Goal: Task Accomplishment & Management: Manage account settings

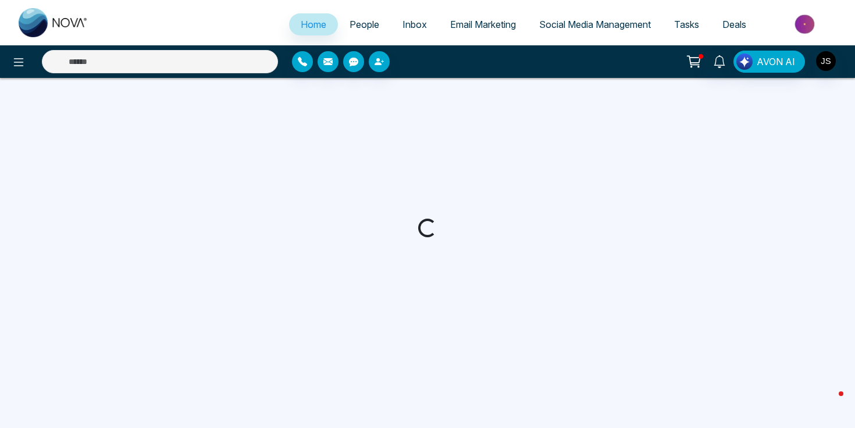
select select "*"
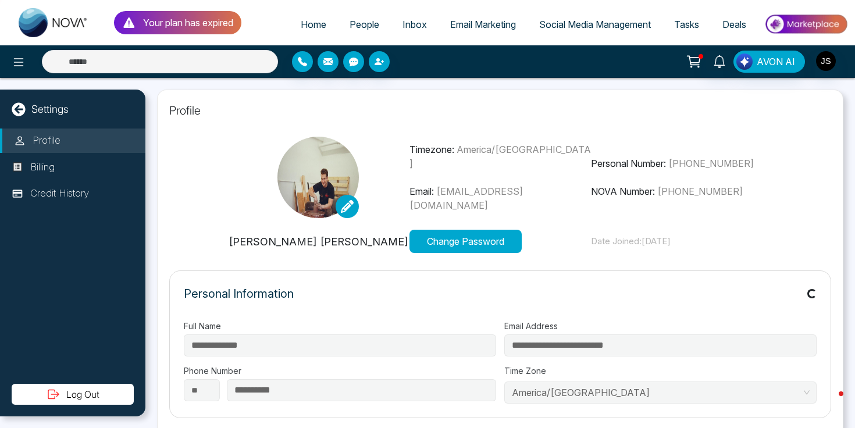
type input "**********"
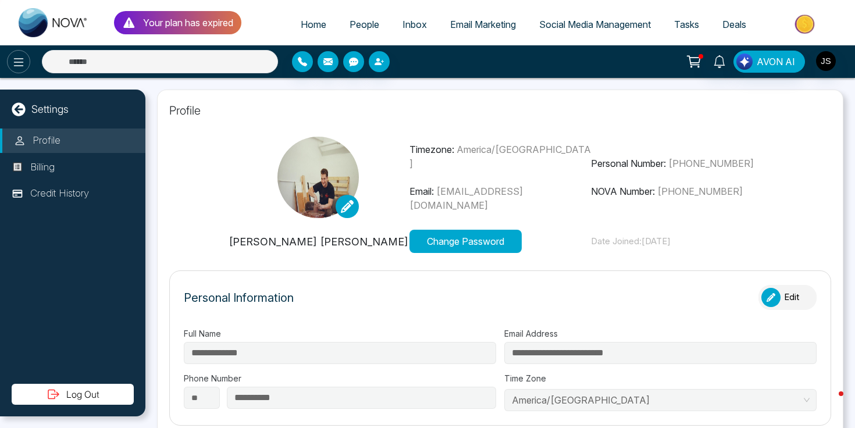
click at [24, 62] on icon at bounding box center [19, 62] width 14 height 14
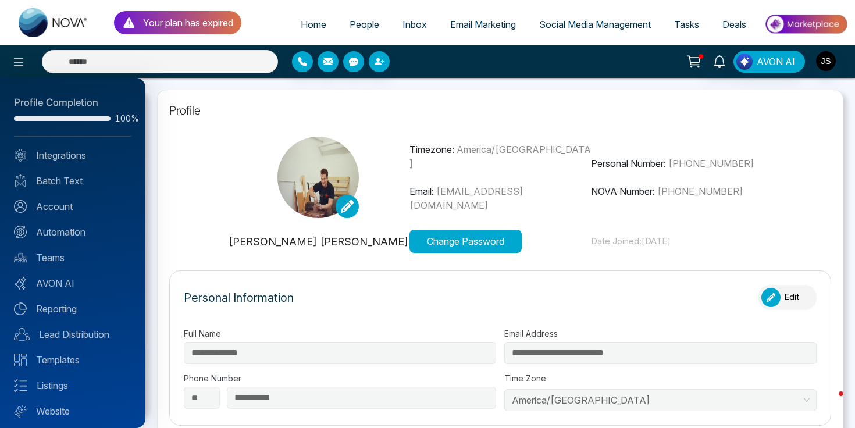
click at [834, 62] on div at bounding box center [427, 214] width 855 height 428
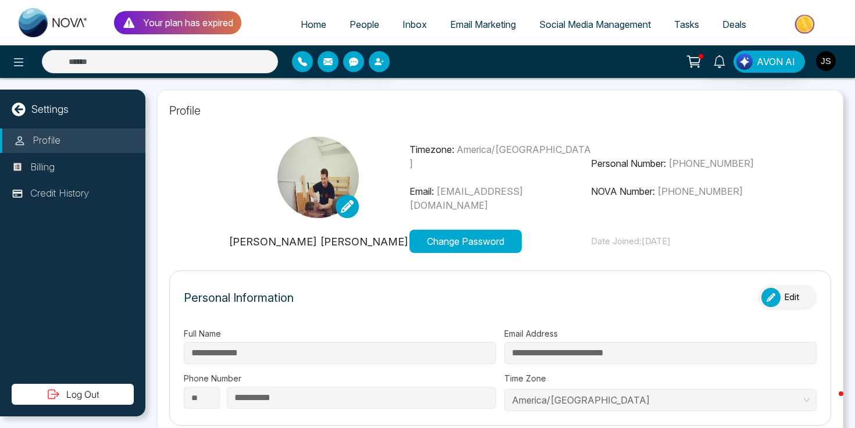
click at [827, 62] on img "button" at bounding box center [826, 61] width 20 height 20
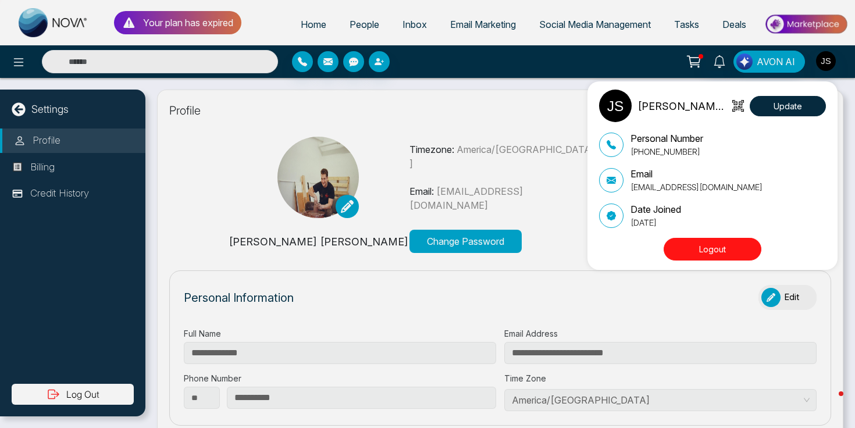
click at [527, 310] on div "Jackson Stone Update Personal Number +17817740049 Email support@stonemeetsclay.…" at bounding box center [427, 214] width 855 height 428
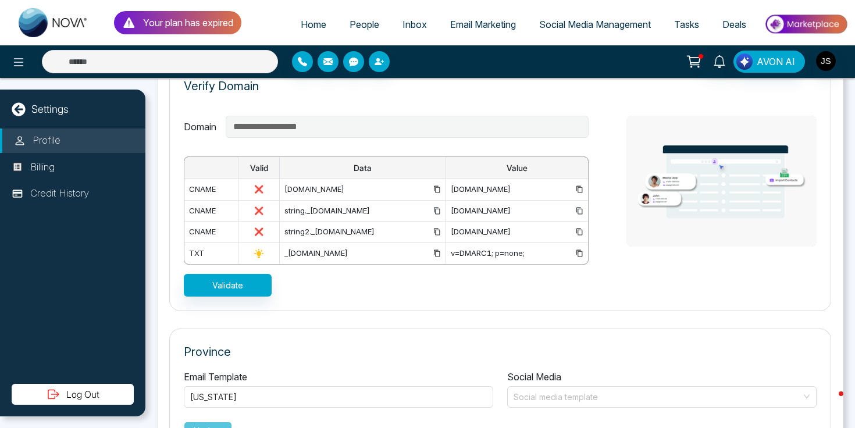
scroll to position [888, 0]
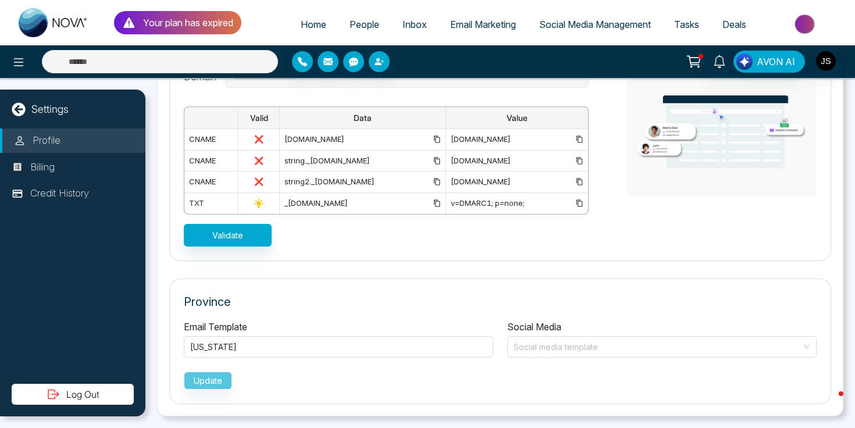
click at [626, 220] on div "**********" at bounding box center [500, 156] width 633 height 181
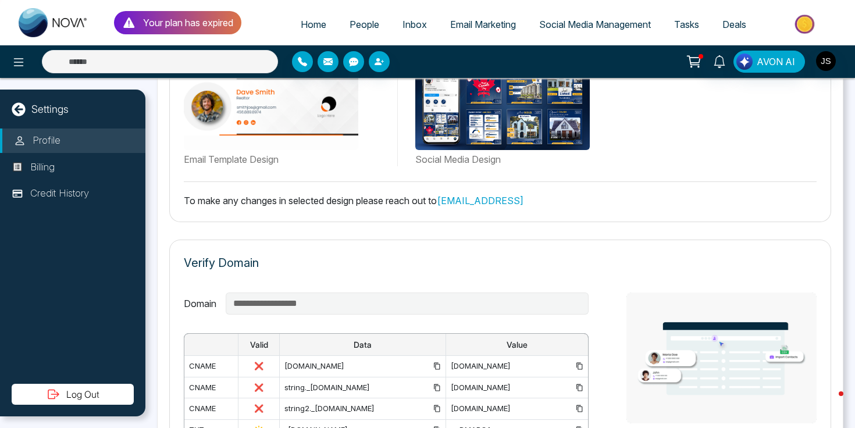
scroll to position [636, 0]
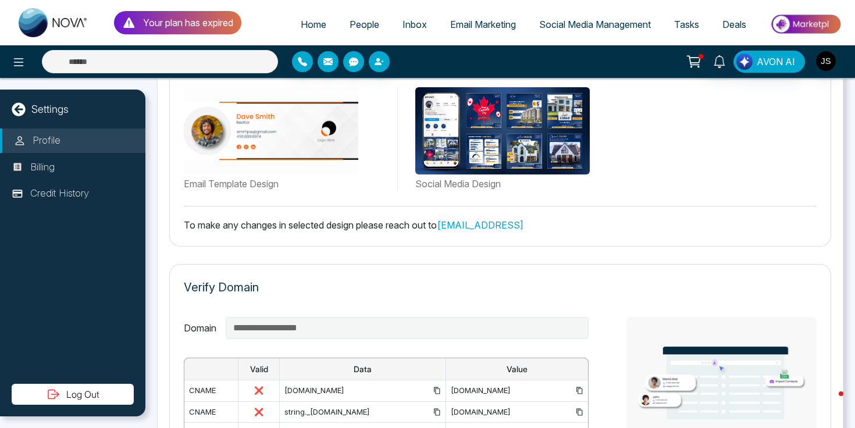
click at [508, 282] on div "Verify Domain" at bounding box center [500, 293] width 633 height 29
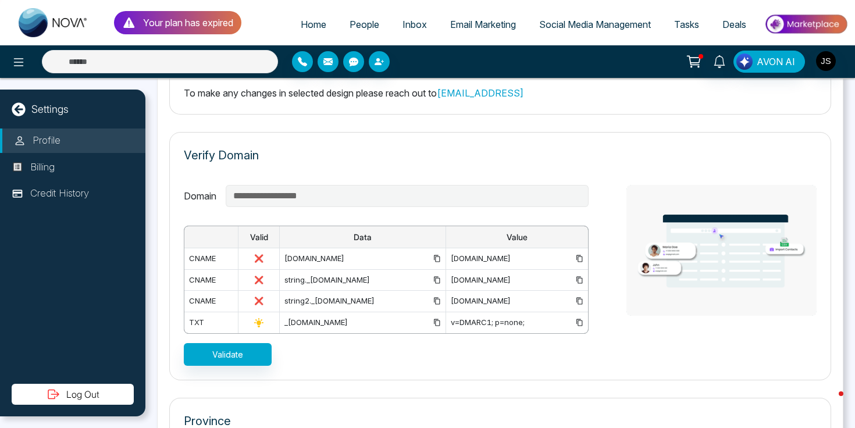
scroll to position [771, 0]
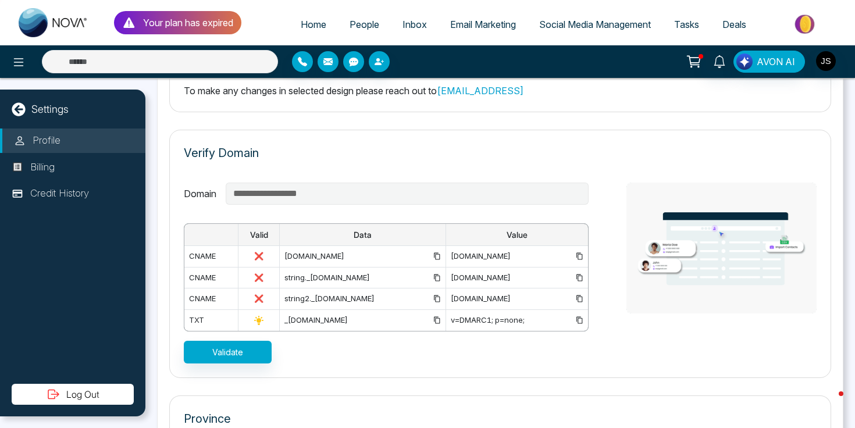
click at [451, 253] on div "[DOMAIN_NAME]" at bounding box center [517, 257] width 132 height 12
click at [579, 253] on icon at bounding box center [580, 256] width 6 height 7
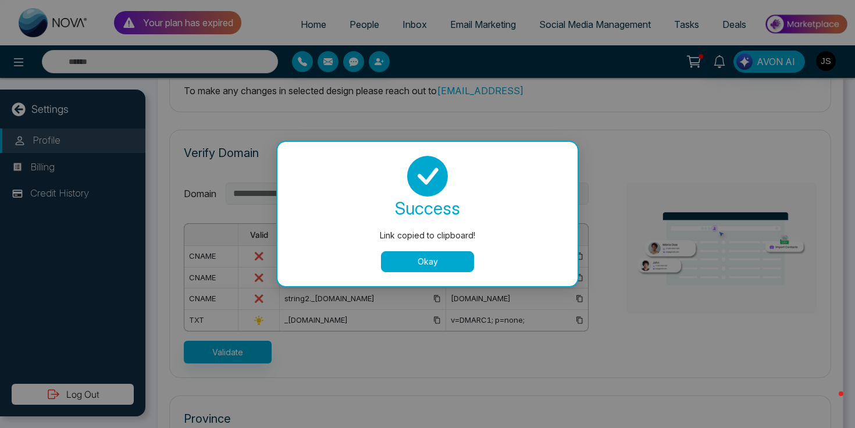
click at [463, 254] on button "Okay" at bounding box center [427, 261] width 93 height 21
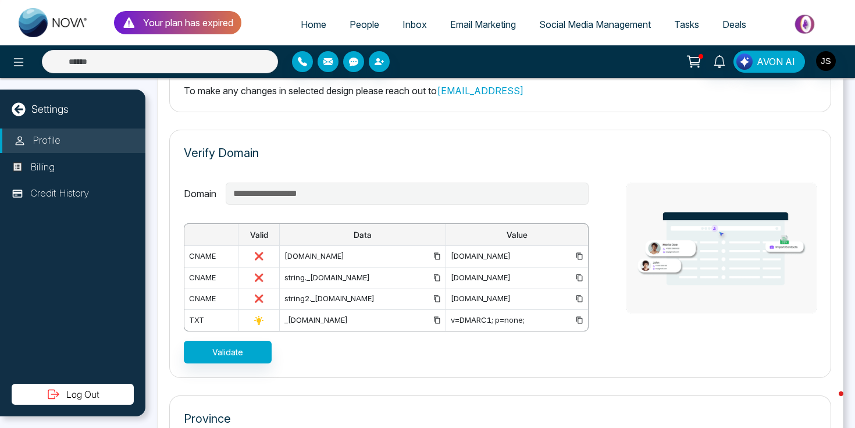
click at [433, 255] on icon at bounding box center [437, 256] width 8 height 8
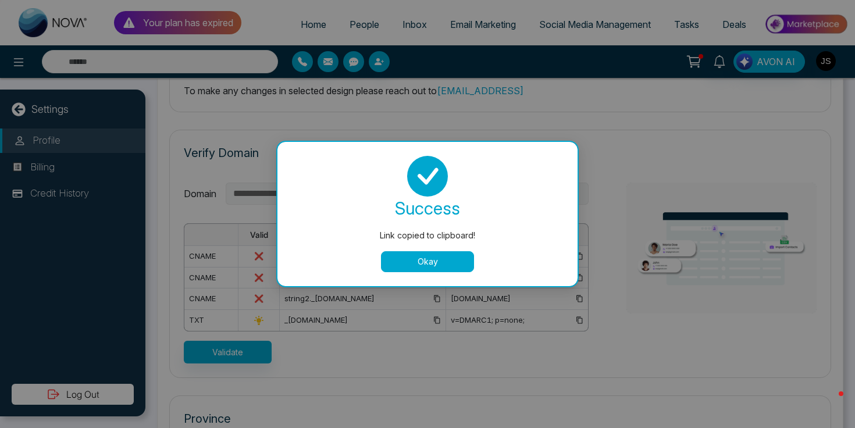
click at [392, 258] on button "Okay" at bounding box center [427, 261] width 93 height 21
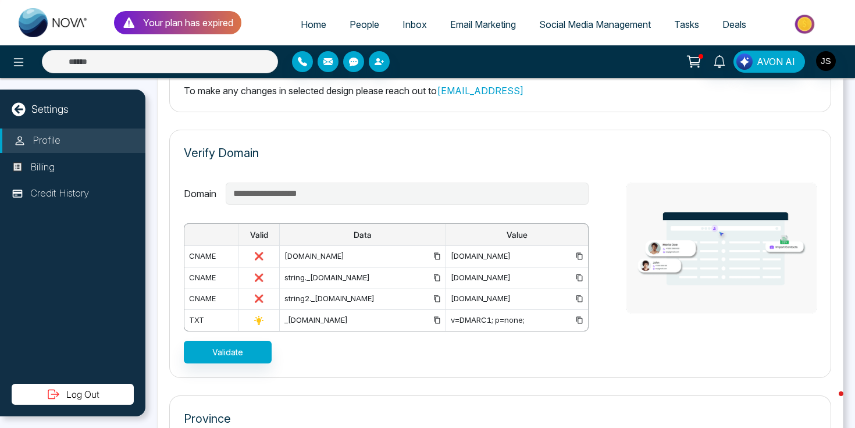
click at [580, 277] on icon at bounding box center [580, 278] width 8 height 8
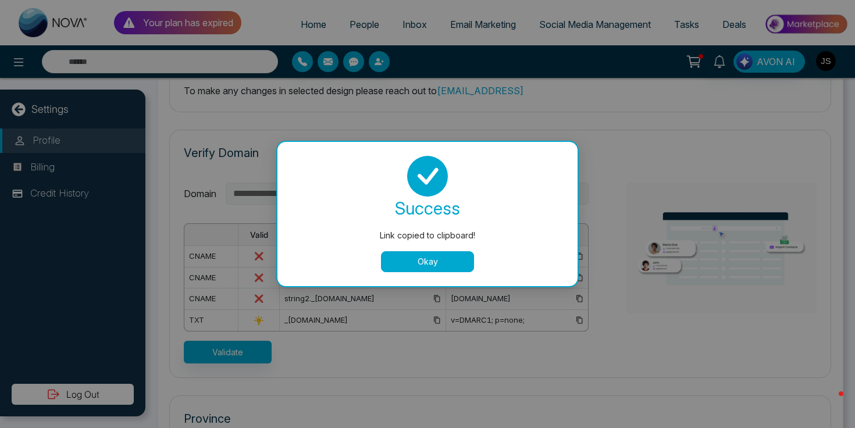
click at [454, 250] on div "success Link copied to clipboard! Okay" at bounding box center [427, 214] width 272 height 116
click at [454, 257] on button "Okay" at bounding box center [427, 261] width 93 height 21
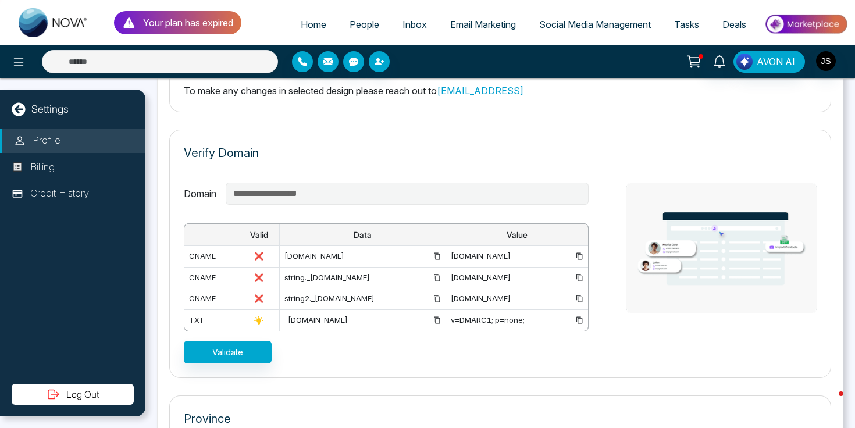
click at [433, 278] on icon at bounding box center [437, 278] width 8 height 8
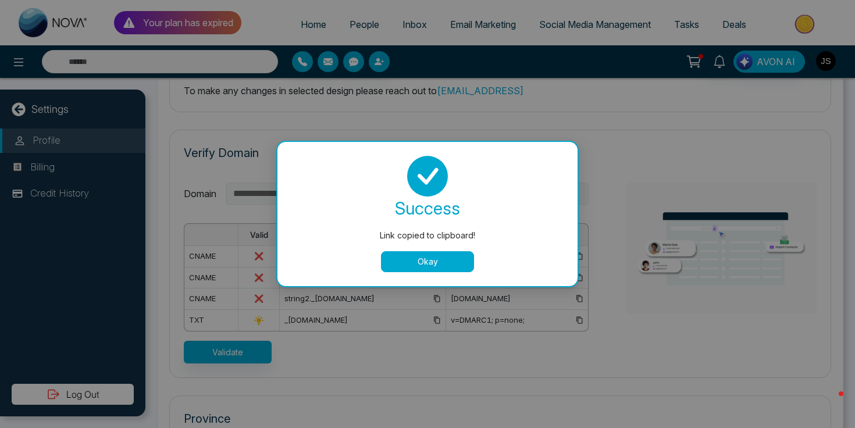
click at [412, 254] on button "Okay" at bounding box center [427, 261] width 93 height 21
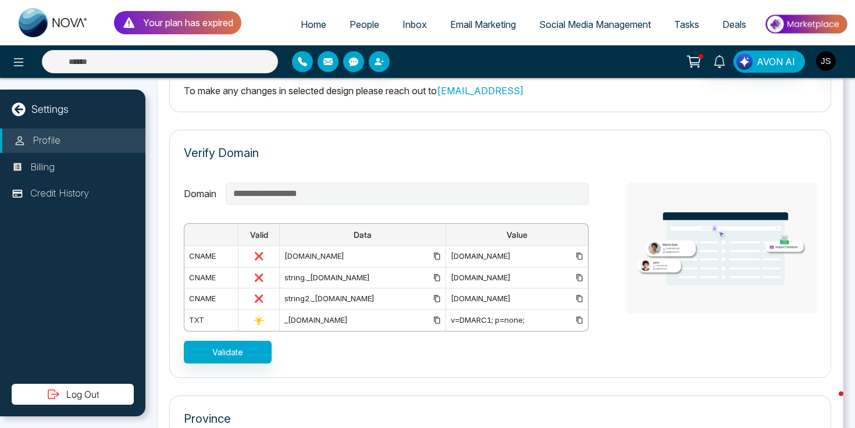
click at [577, 299] on icon at bounding box center [580, 299] width 8 height 8
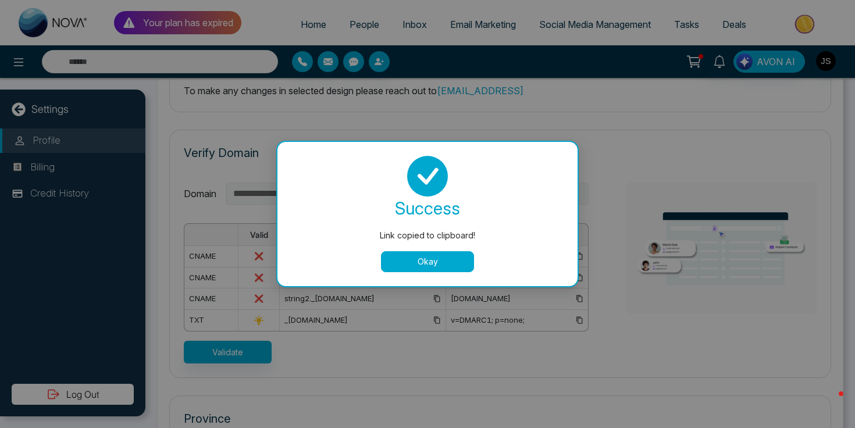
click at [443, 262] on button "Okay" at bounding box center [427, 261] width 93 height 21
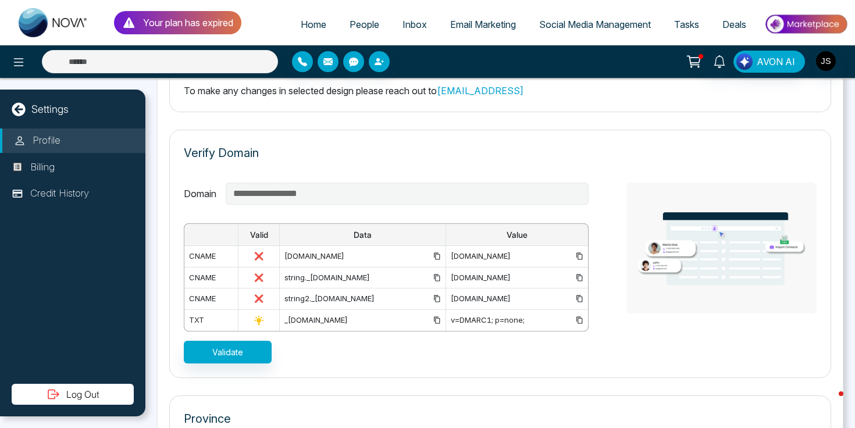
click at [433, 297] on icon at bounding box center [437, 299] width 8 height 8
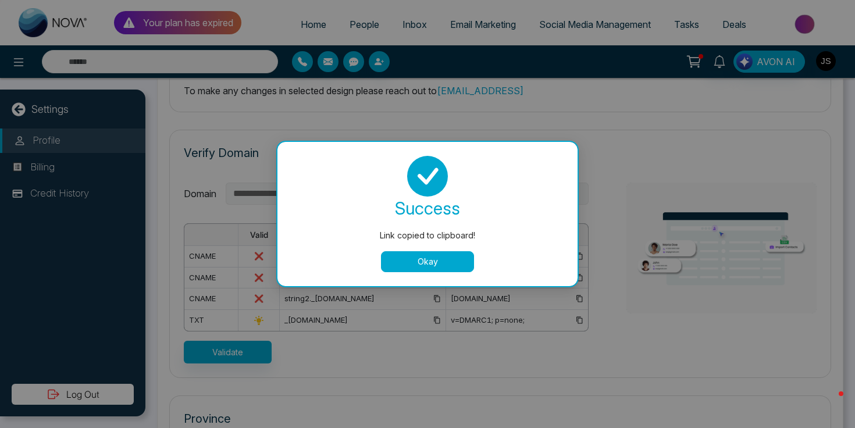
click at [424, 264] on button "Okay" at bounding box center [427, 261] width 93 height 21
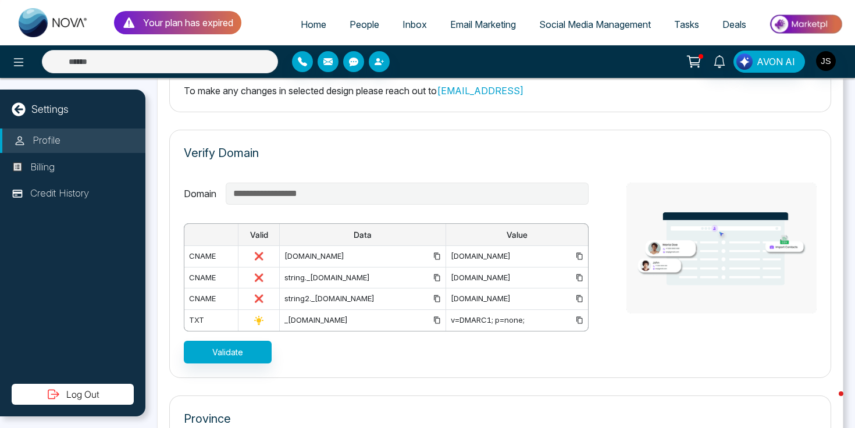
click at [579, 319] on icon at bounding box center [580, 320] width 8 height 8
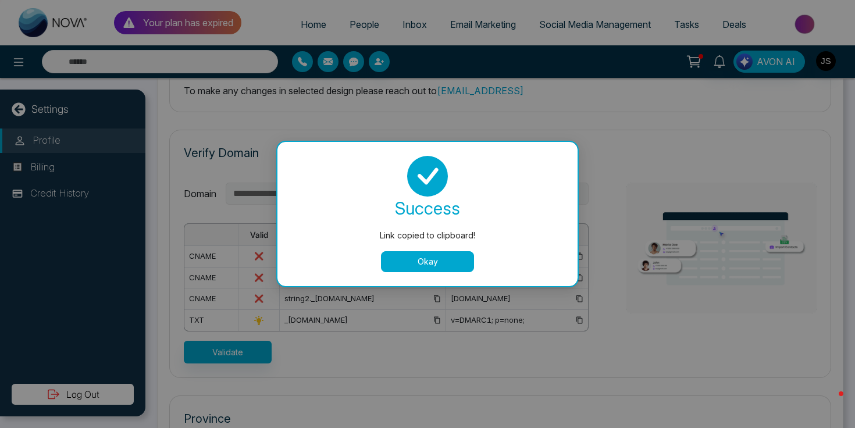
click at [440, 261] on button "Okay" at bounding box center [427, 261] width 93 height 21
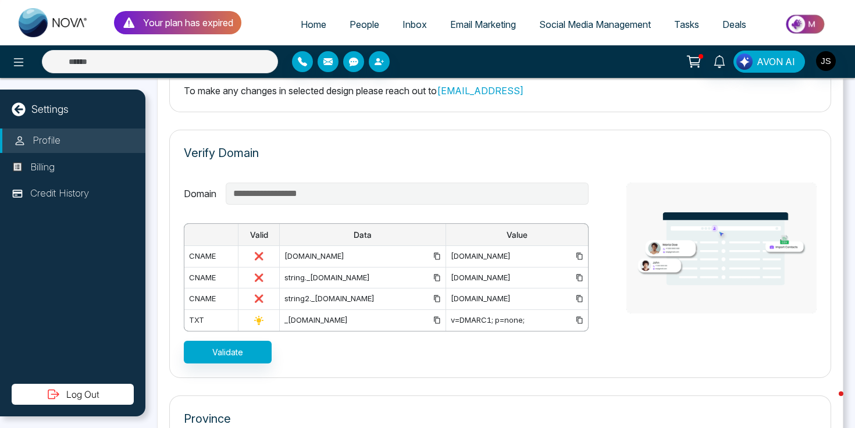
click at [434, 317] on icon at bounding box center [437, 320] width 6 height 7
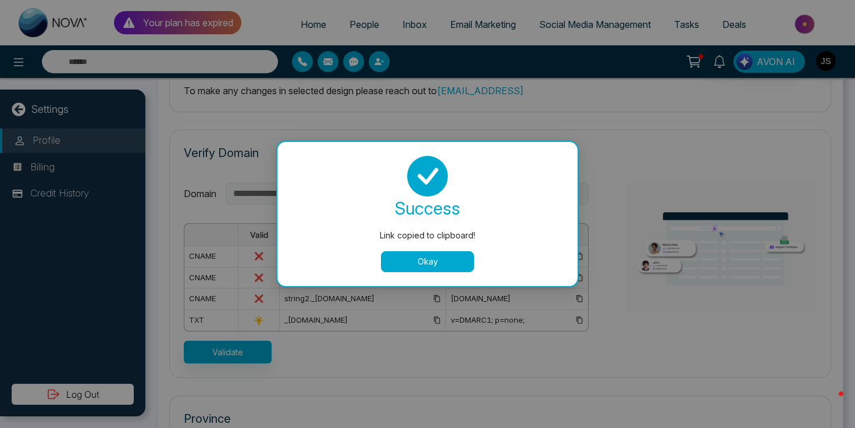
click at [440, 266] on button "Okay" at bounding box center [427, 261] width 93 height 21
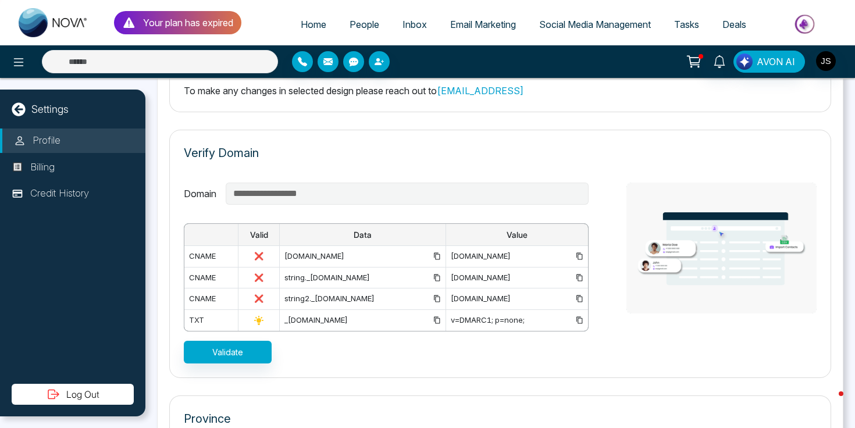
click at [296, 319] on div "_[DOMAIN_NAME]" at bounding box center [362, 321] width 156 height 12
click at [434, 319] on icon at bounding box center [437, 320] width 6 height 7
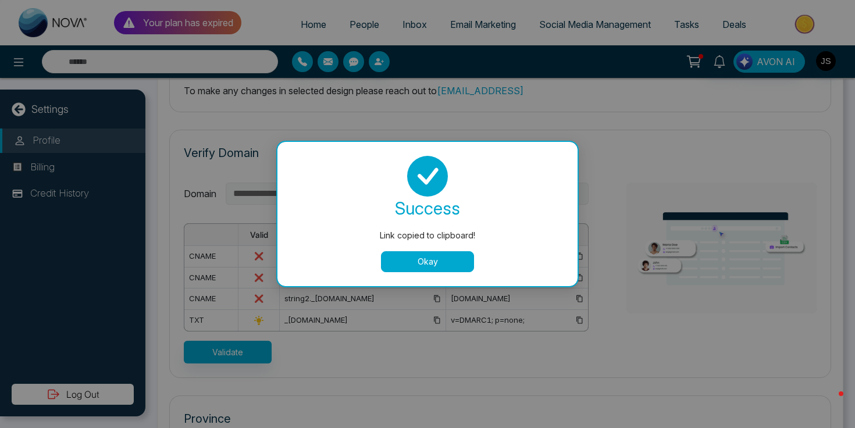
click at [415, 260] on button "Okay" at bounding box center [427, 261] width 93 height 21
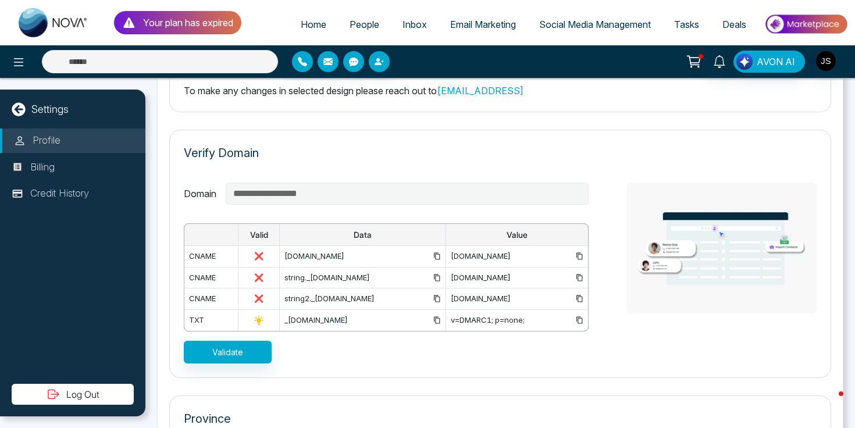
click at [579, 322] on icon at bounding box center [580, 320] width 8 height 8
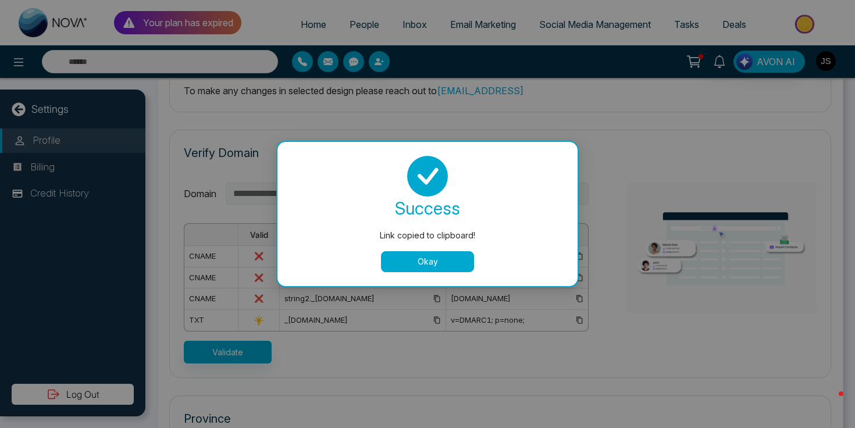
click at [407, 259] on button "Okay" at bounding box center [427, 261] width 93 height 21
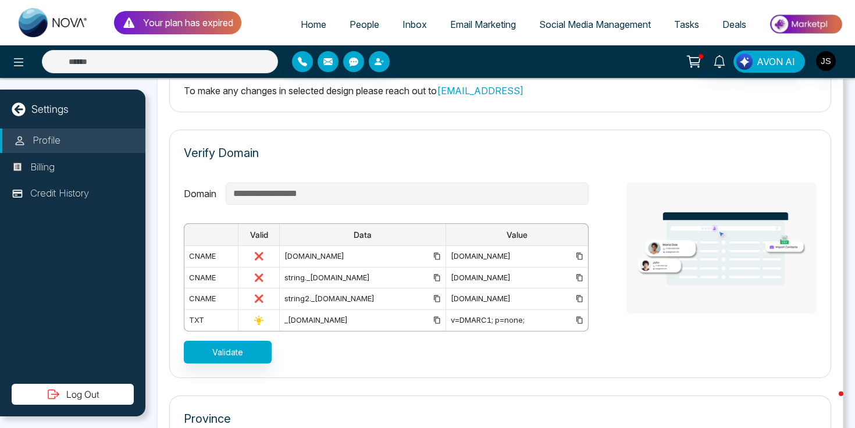
click at [339, 272] on div "string._[DOMAIN_NAME]" at bounding box center [362, 278] width 156 height 12
click at [433, 318] on icon at bounding box center [437, 320] width 8 height 8
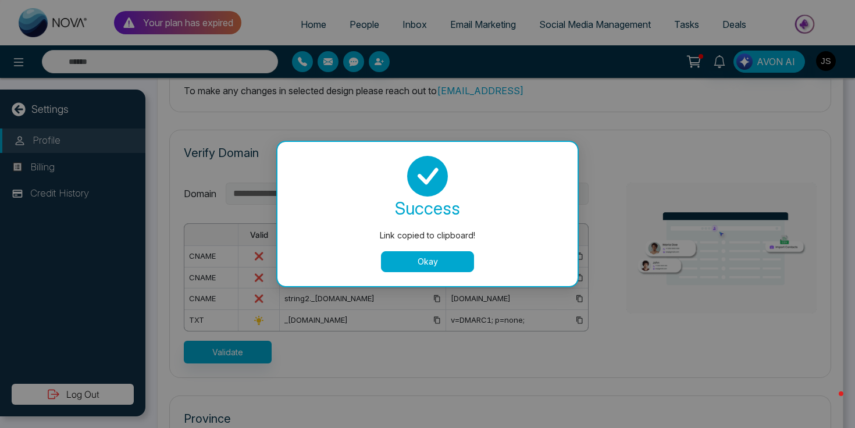
click at [411, 261] on button "Okay" at bounding box center [427, 261] width 93 height 21
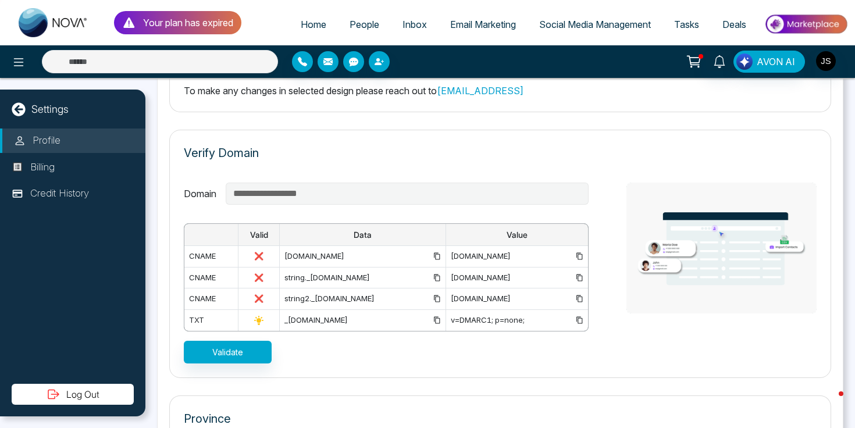
click at [579, 316] on icon at bounding box center [580, 320] width 8 height 8
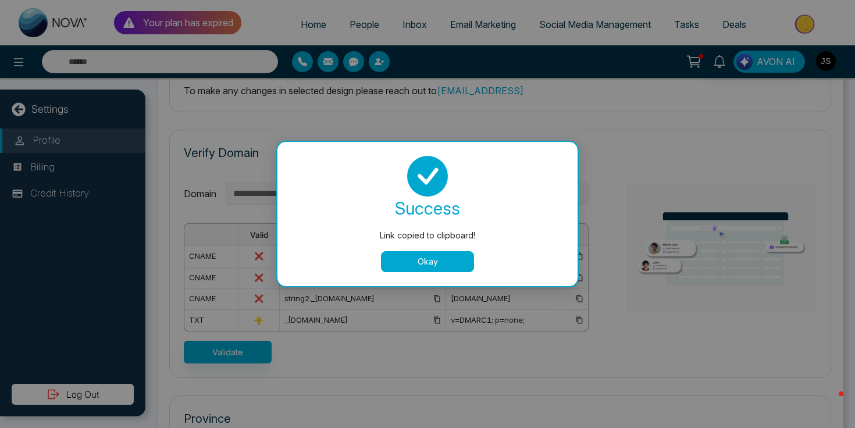
click at [443, 255] on button "Okay" at bounding box center [427, 261] width 93 height 21
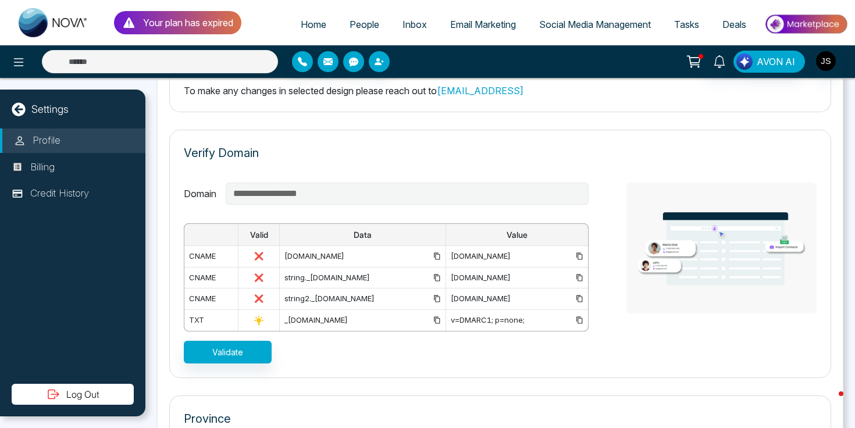
click at [429, 151] on div "Verify Domain" at bounding box center [500, 158] width 633 height 29
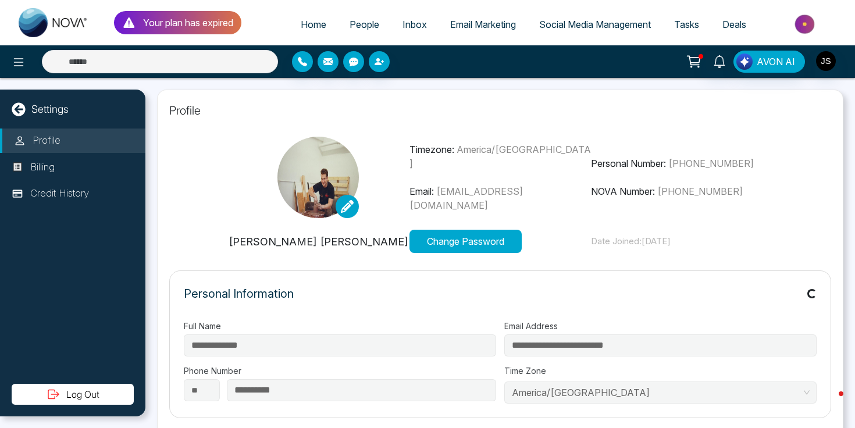
type input "**********"
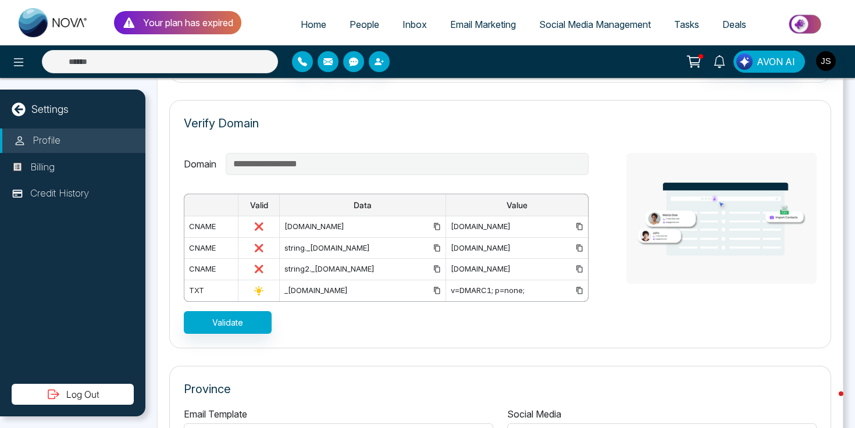
scroll to position [804, 0]
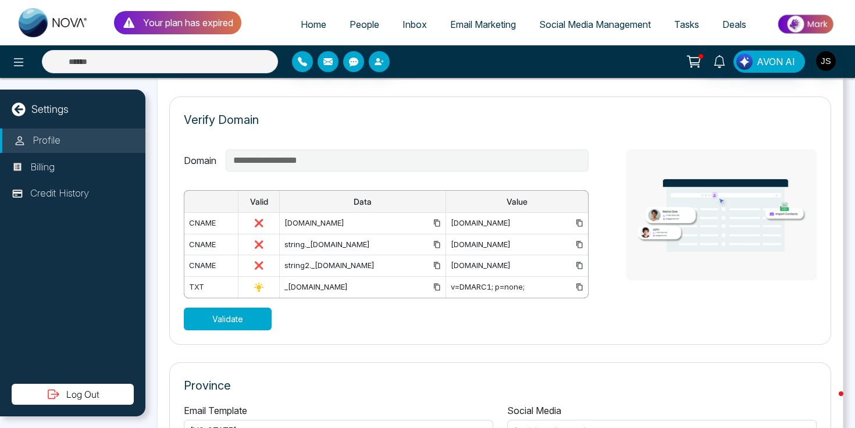
click at [241, 329] on button "Validate" at bounding box center [228, 319] width 88 height 23
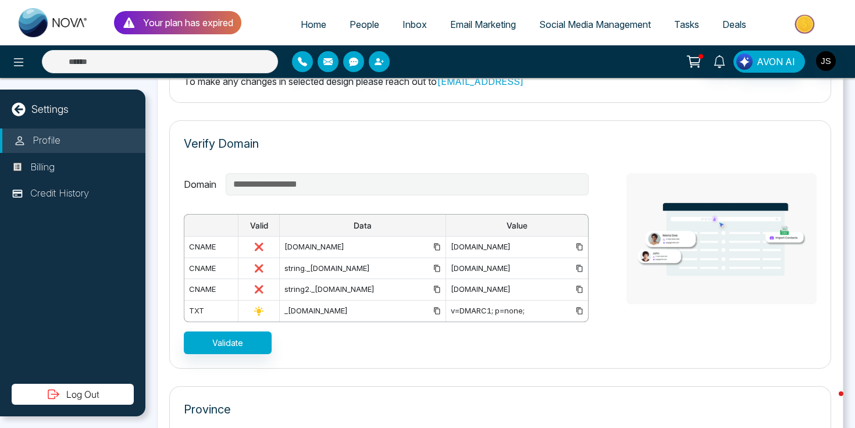
scroll to position [0, 34]
click at [433, 250] on icon at bounding box center [437, 247] width 8 height 8
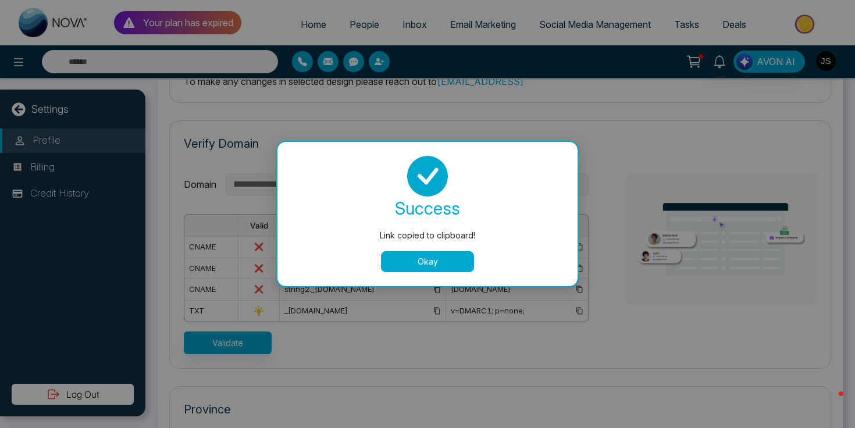
click at [396, 262] on button "Okay" at bounding box center [427, 261] width 93 height 21
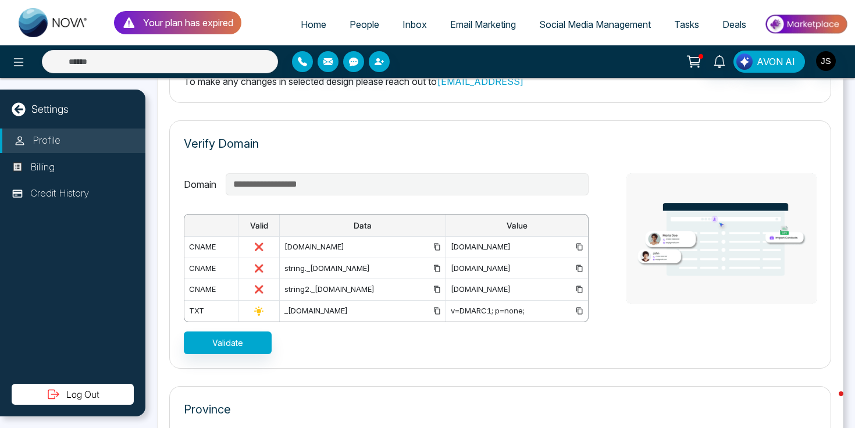
click at [581, 245] on icon at bounding box center [580, 247] width 8 height 8
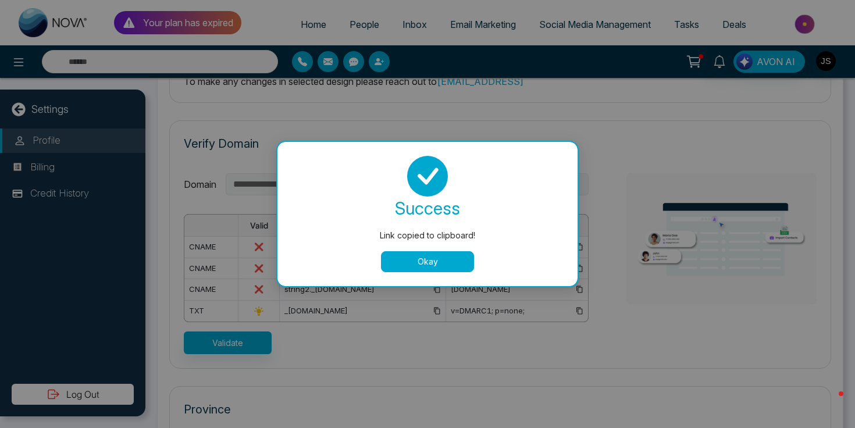
click at [419, 259] on button "Okay" at bounding box center [427, 261] width 93 height 21
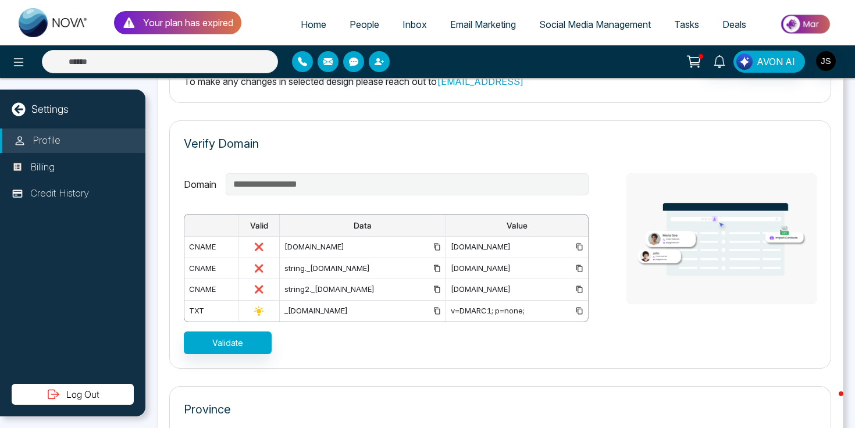
click at [433, 268] on icon at bounding box center [437, 269] width 8 height 8
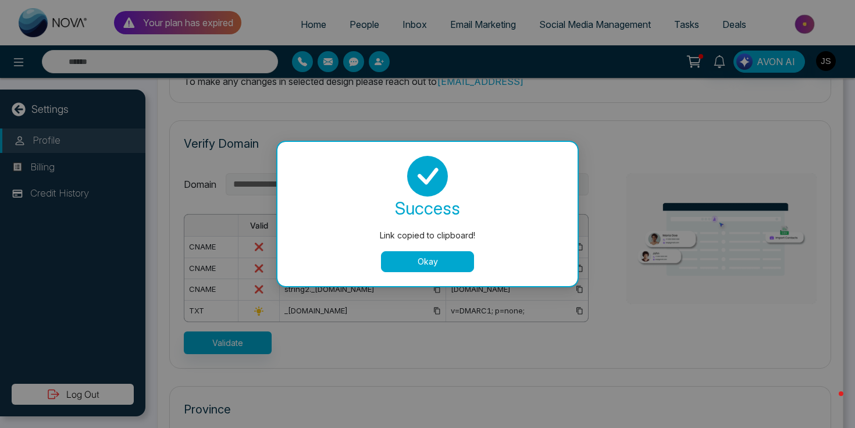
click at [404, 260] on button "Okay" at bounding box center [427, 261] width 93 height 21
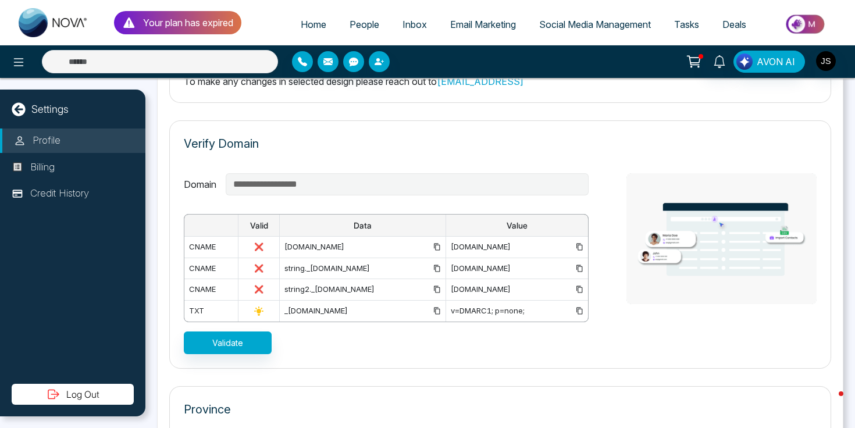
click at [433, 267] on icon at bounding box center [437, 269] width 8 height 8
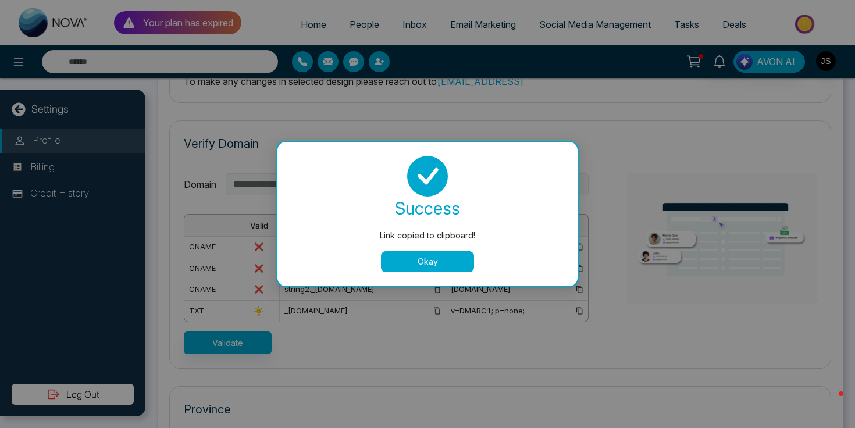
click at [399, 259] on button "Okay" at bounding box center [427, 261] width 93 height 21
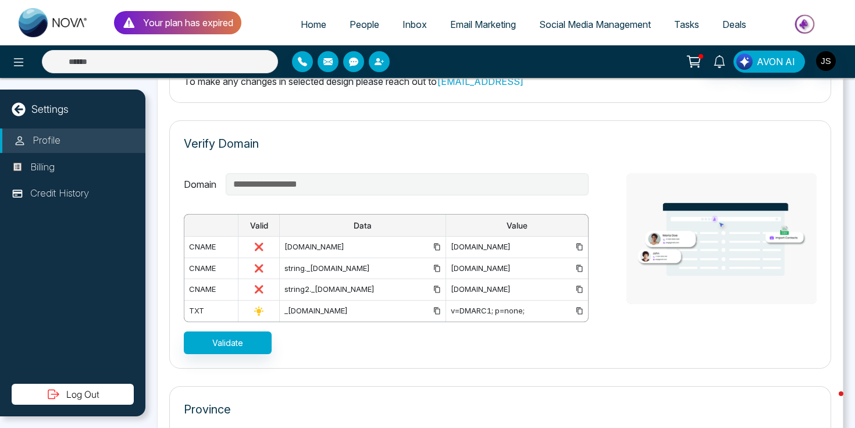
click at [576, 268] on icon at bounding box center [580, 269] width 8 height 8
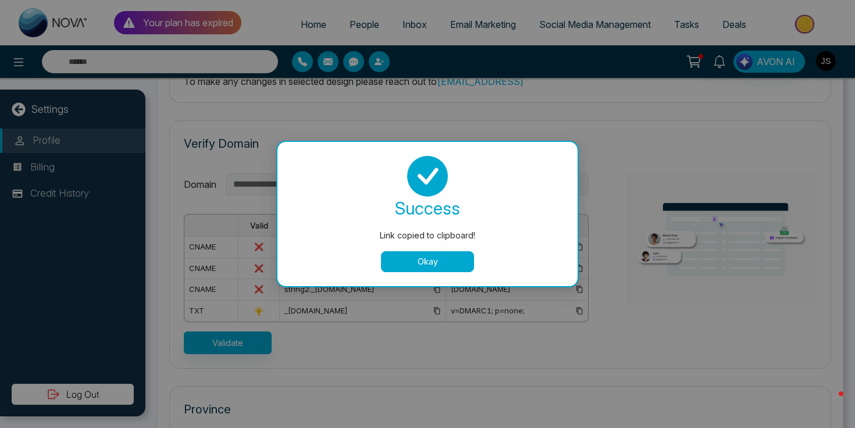
click at [435, 264] on button "Okay" at bounding box center [427, 261] width 93 height 21
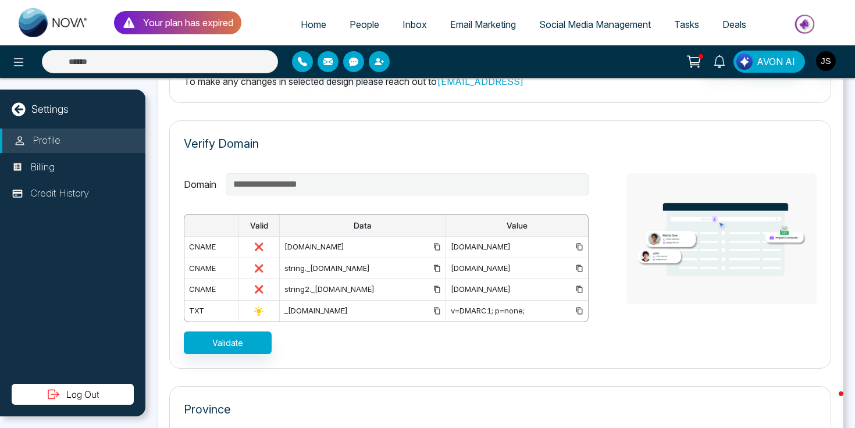
click at [433, 247] on icon at bounding box center [437, 247] width 8 height 8
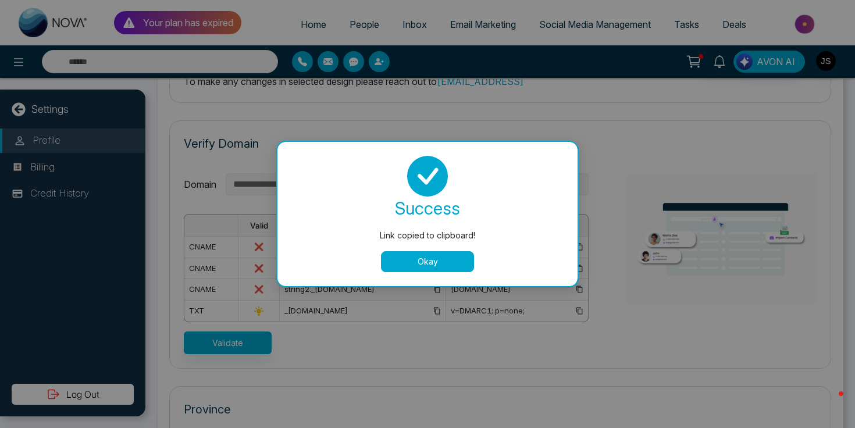
click at [394, 264] on button "Okay" at bounding box center [427, 261] width 93 height 21
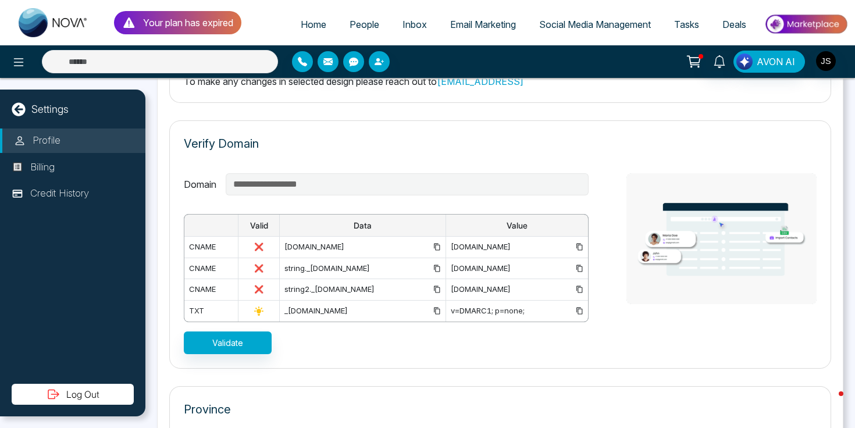
click at [433, 290] on icon at bounding box center [437, 290] width 8 height 8
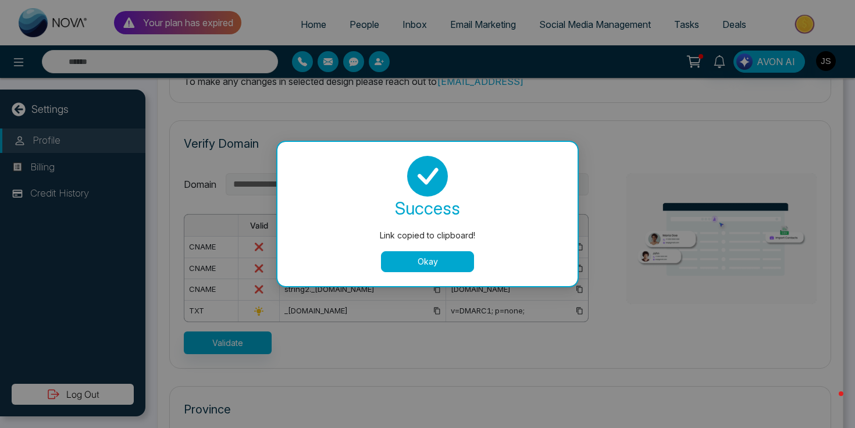
click at [403, 268] on button "Okay" at bounding box center [427, 261] width 93 height 21
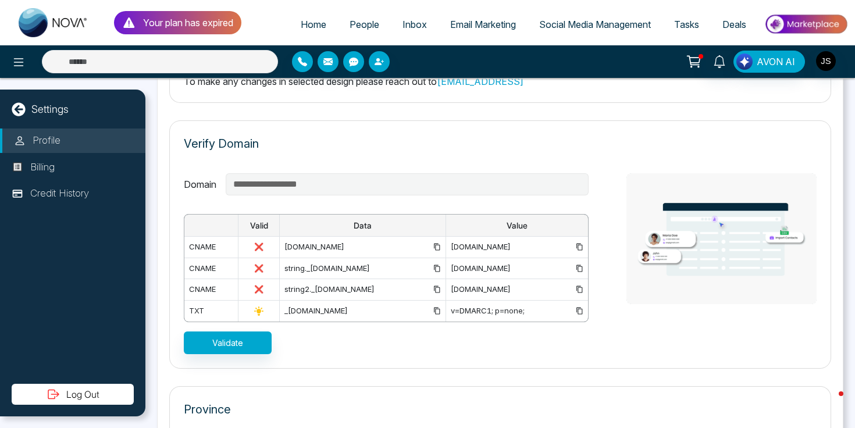
click at [579, 289] on icon at bounding box center [580, 290] width 8 height 8
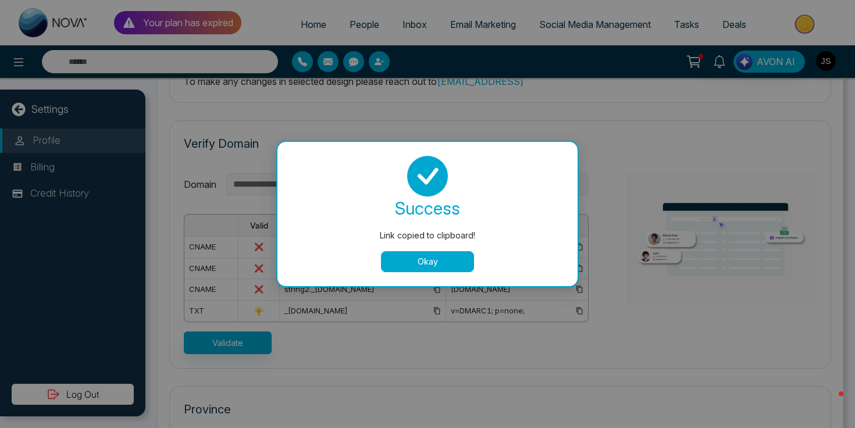
click at [435, 258] on button "Okay" at bounding box center [427, 261] width 93 height 21
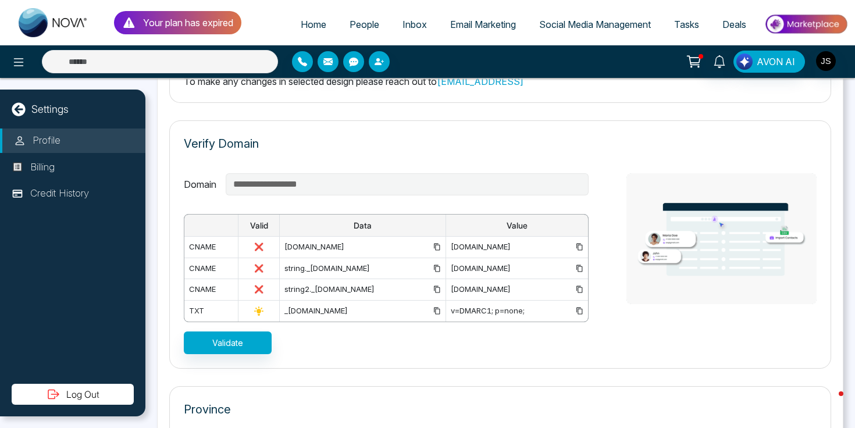
click at [317, 351] on div "**********" at bounding box center [386, 263] width 405 height 181
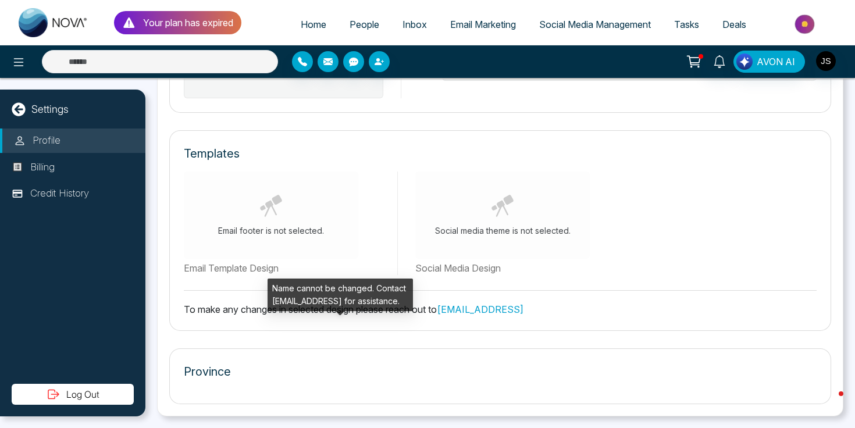
type input "**********"
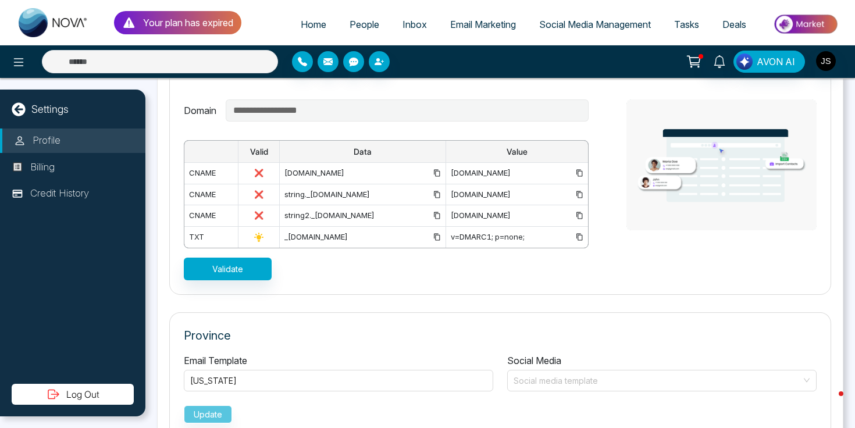
scroll to position [888, 0]
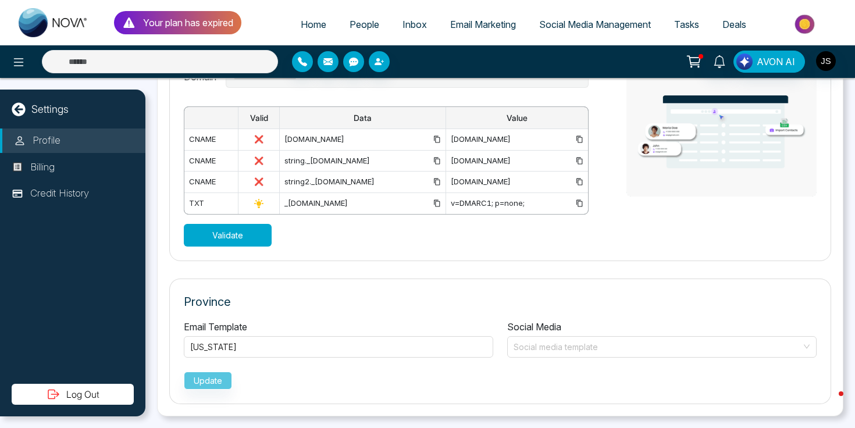
click at [243, 242] on button "Validate" at bounding box center [228, 235] width 88 height 23
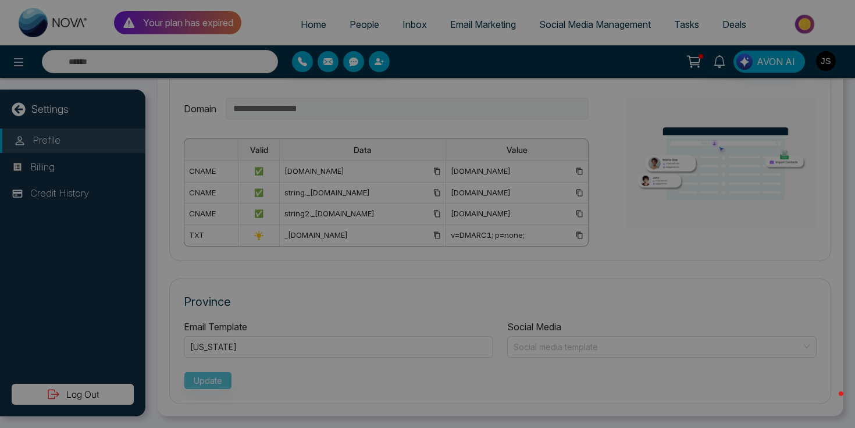
scroll to position [856, 0]
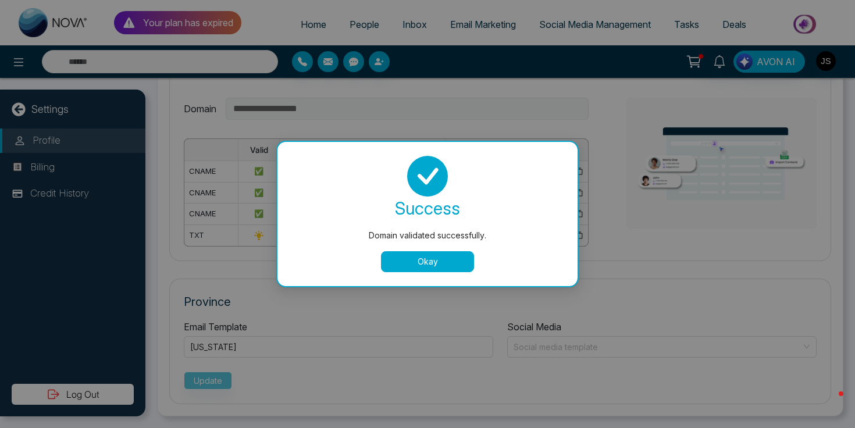
select select
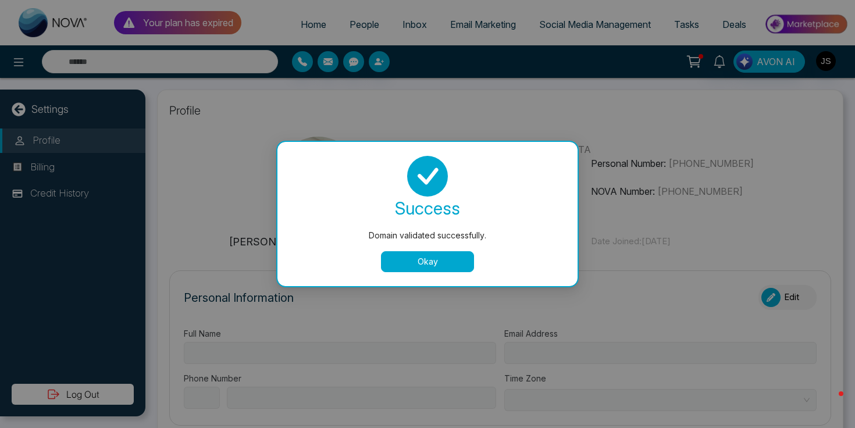
type input "**********"
select select "**"
type input "**********"
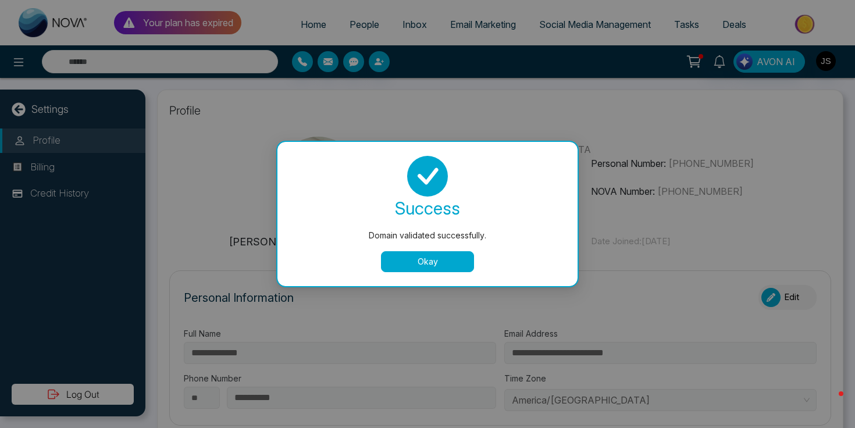
type input "**********"
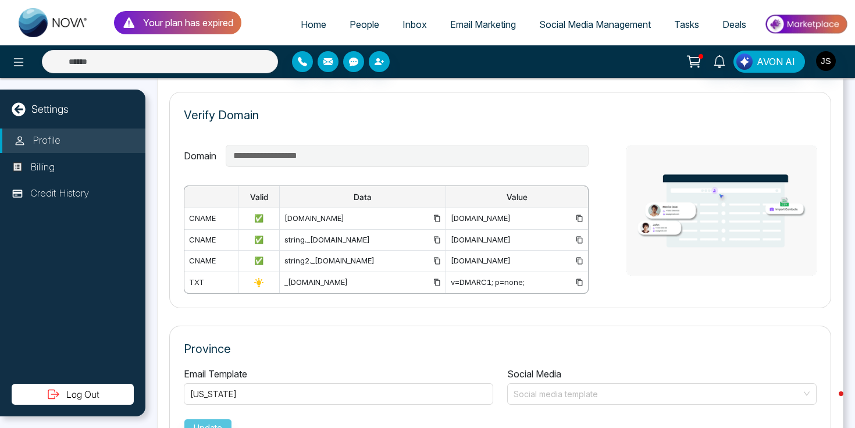
scroll to position [806, 0]
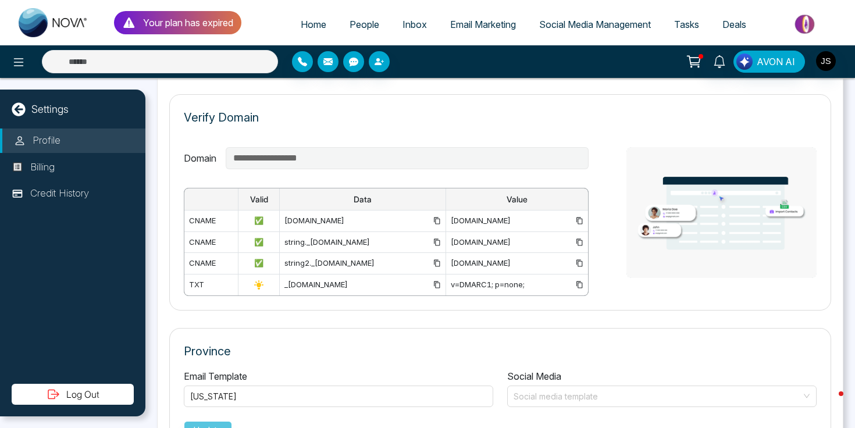
click at [745, 145] on div "**********" at bounding box center [500, 202] width 662 height 216
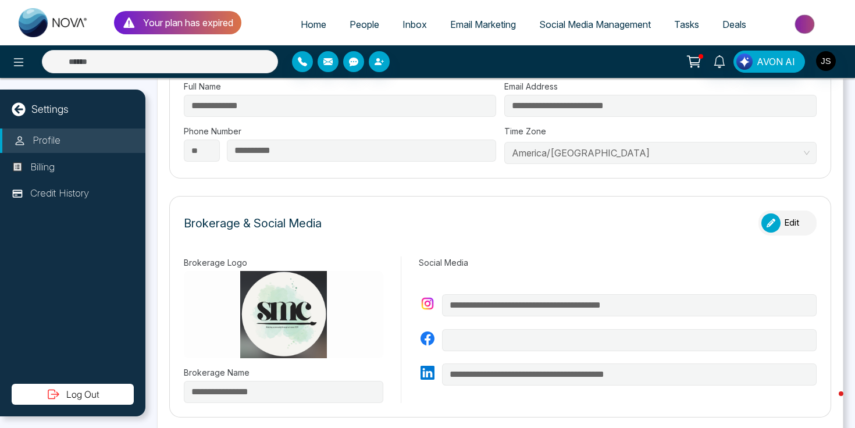
scroll to position [0, 0]
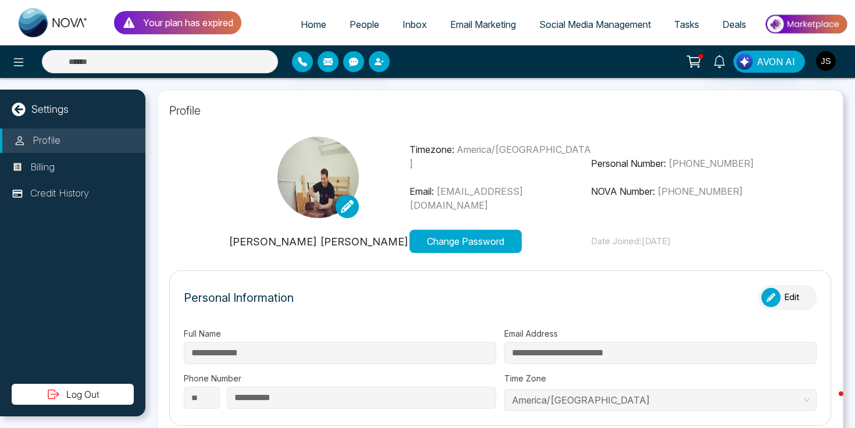
click at [308, 29] on span "Home" at bounding box center [314, 25] width 26 height 12
click at [307, 27] on span "Home" at bounding box center [314, 25] width 26 height 12
click at [303, 27] on span "Home" at bounding box center [314, 25] width 26 height 12
click at [361, 26] on span "People" at bounding box center [365, 25] width 30 height 12
click at [22, 111] on icon at bounding box center [18, 108] width 13 height 13
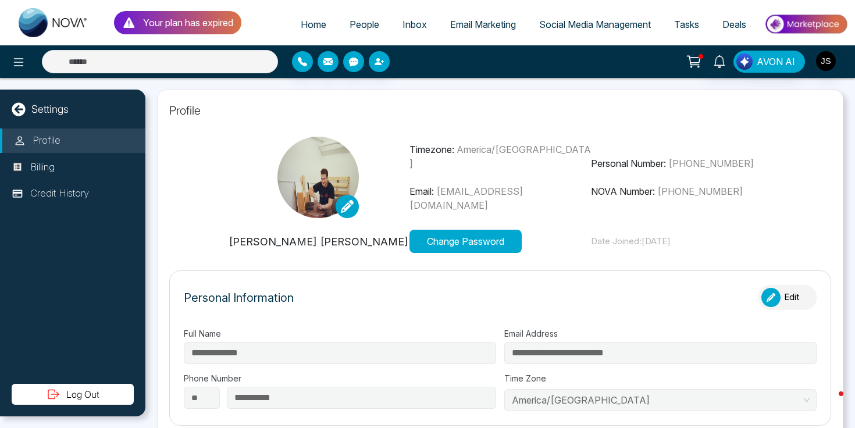
click at [218, 181] on section "Timezone: [GEOGRAPHIC_DATA]/[GEOGRAPHIC_DATA] Email: [EMAIL_ADDRESS][DOMAIN_NAM…" at bounding box center [500, 195] width 662 height 116
type input "**********"
click at [19, 112] on icon at bounding box center [18, 108] width 13 height 13
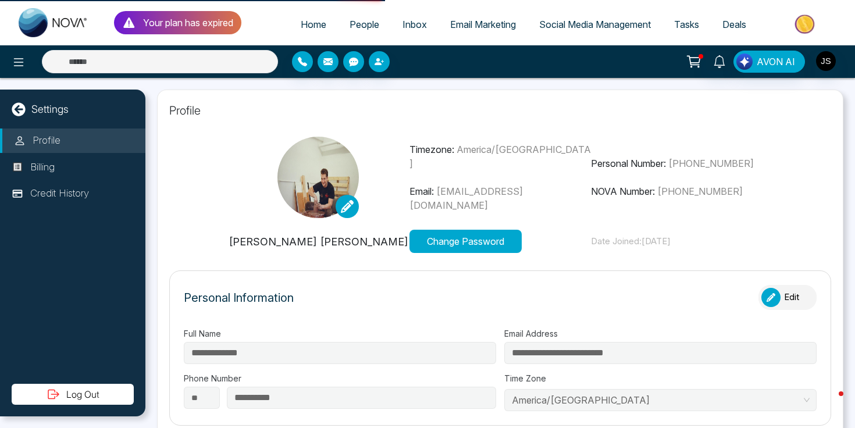
select select
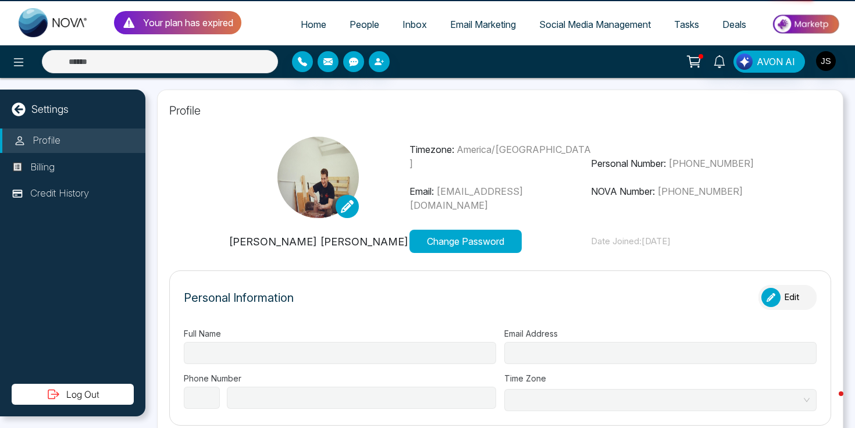
type input "**********"
select select "**"
type input "**********"
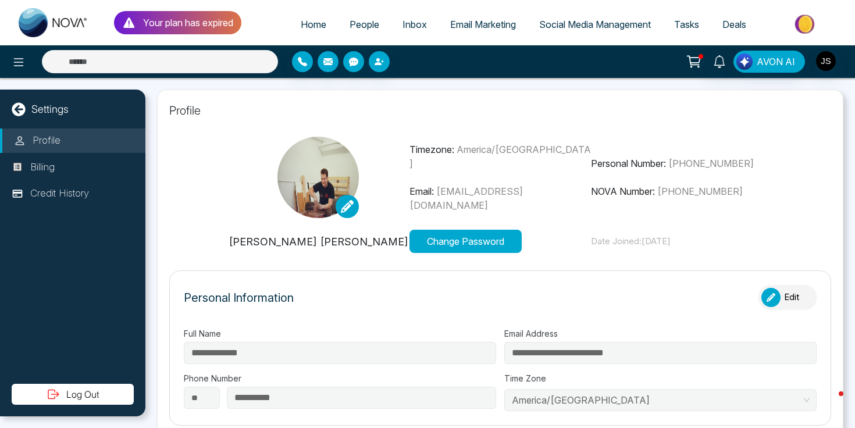
click at [356, 23] on span "People" at bounding box center [365, 25] width 30 height 12
type input "**********"
click at [356, 23] on span "People" at bounding box center [365, 25] width 30 height 12
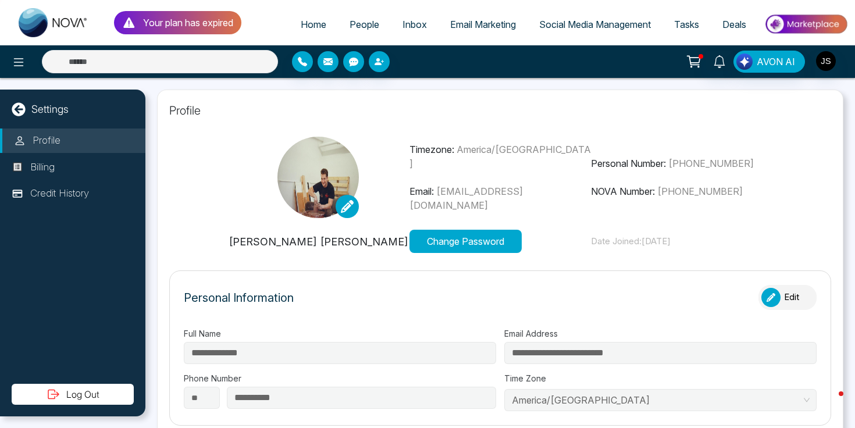
click at [738, 18] on link "Deals" at bounding box center [734, 24] width 47 height 22
click at [216, 199] on section "Timezone: [GEOGRAPHIC_DATA]/[GEOGRAPHIC_DATA] Email: [EMAIL_ADDRESS][DOMAIN_NAM…" at bounding box center [500, 195] width 662 height 116
type input "**********"
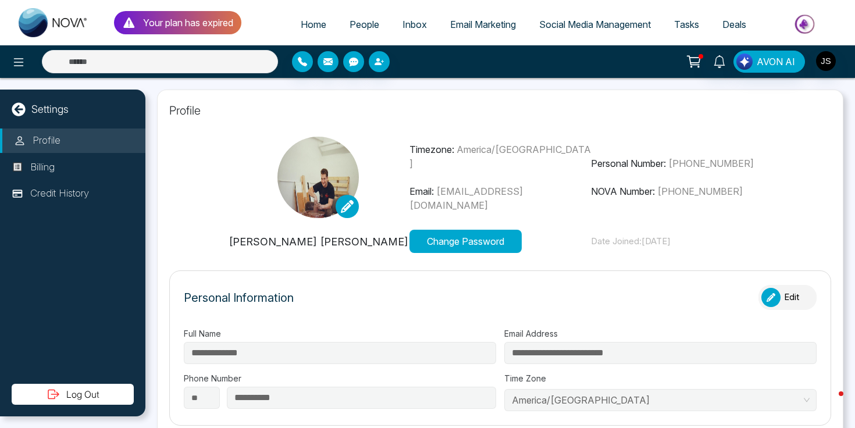
type input "**********"
click at [55, 118] on div "Settings Profile Billing Credit History Log Out" at bounding box center [72, 253] width 145 height 327
click at [30, 108] on div "Settings" at bounding box center [72, 109] width 145 height 16
click at [17, 108] on icon at bounding box center [19, 109] width 14 height 14
click at [60, 108] on p "Settings" at bounding box center [49, 109] width 37 height 16
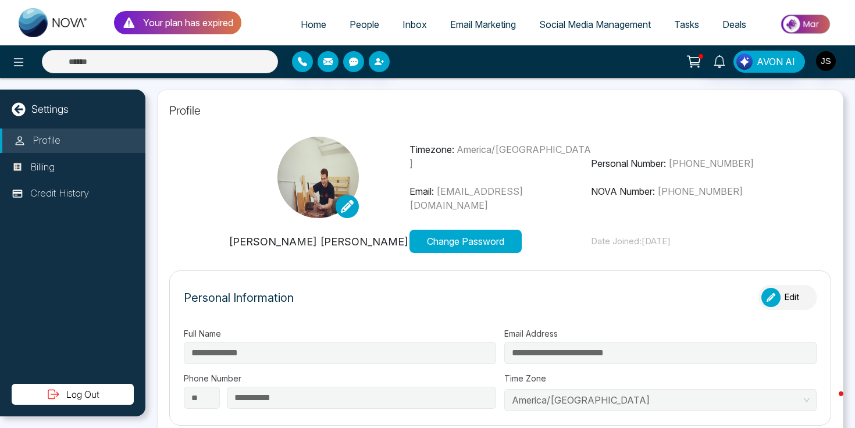
click at [184, 114] on p "Profile" at bounding box center [500, 110] width 662 height 17
click at [185, 114] on p "Profile" at bounding box center [500, 110] width 662 height 17
click at [187, 118] on p "Profile" at bounding box center [500, 110] width 662 height 17
click at [187, 111] on p "Profile" at bounding box center [500, 110] width 662 height 17
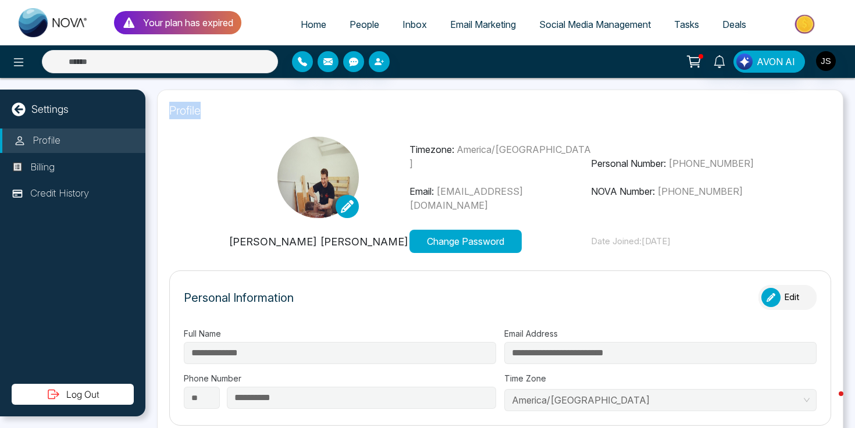
click at [187, 111] on p "Profile" at bounding box center [500, 110] width 662 height 17
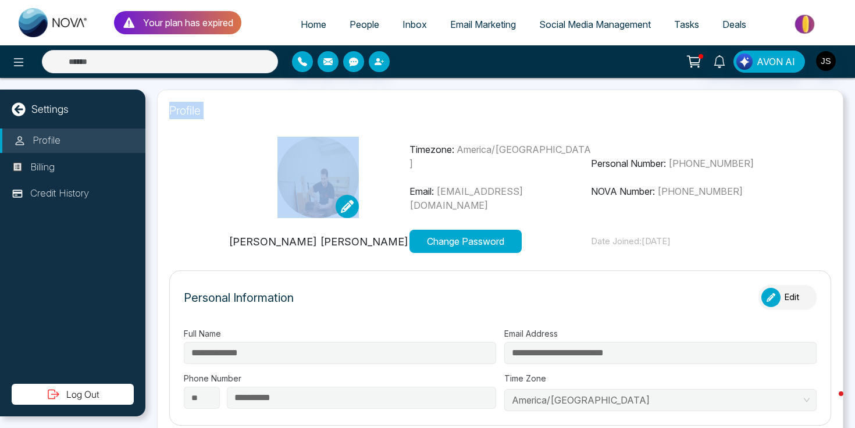
click at [187, 111] on p "Profile" at bounding box center [500, 110] width 662 height 17
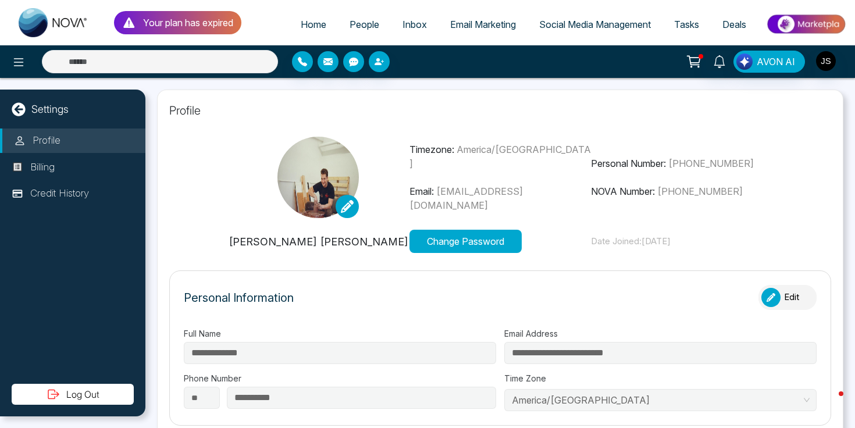
click at [187, 111] on p "Profile" at bounding box center [500, 110] width 662 height 17
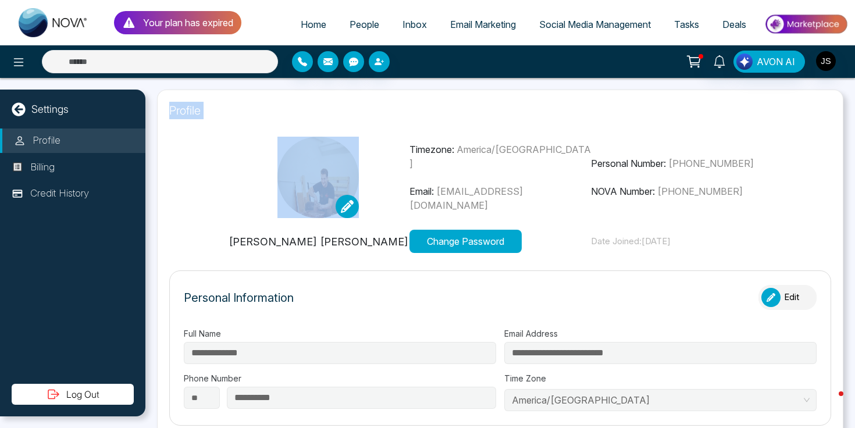
click at [187, 111] on p "Profile" at bounding box center [500, 110] width 662 height 17
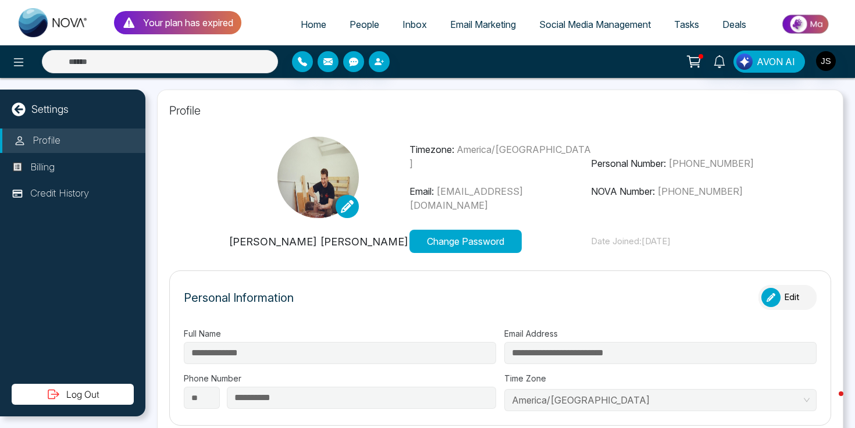
click at [187, 111] on p "Profile" at bounding box center [500, 110] width 662 height 17
click at [183, 114] on p "Profile" at bounding box center [500, 110] width 662 height 17
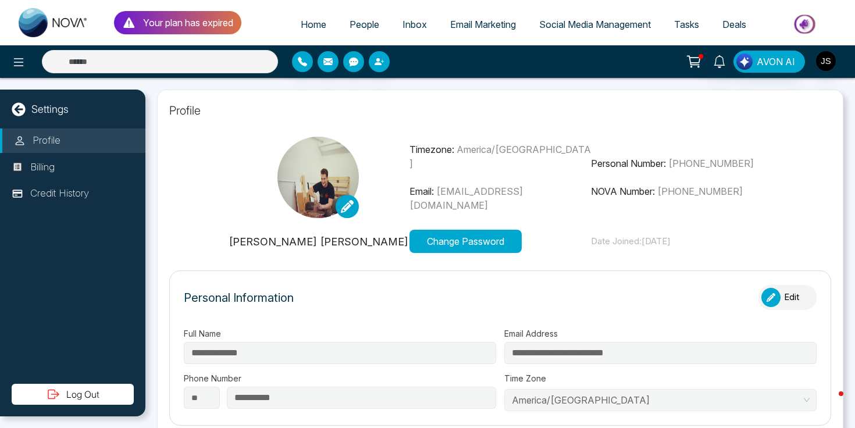
click at [304, 244] on p "[PERSON_NAME] [PERSON_NAME]" at bounding box center [318, 242] width 182 height 16
drag, startPoint x: 304, startPoint y: 244, endPoint x: 333, endPoint y: 243, distance: 29.1
click at [333, 244] on p "[PERSON_NAME] [PERSON_NAME]" at bounding box center [318, 242] width 182 height 16
click at [333, 243] on p "[PERSON_NAME] [PERSON_NAME]" at bounding box center [318, 242] width 182 height 16
drag, startPoint x: 333, startPoint y: 243, endPoint x: 303, endPoint y: 243, distance: 30.3
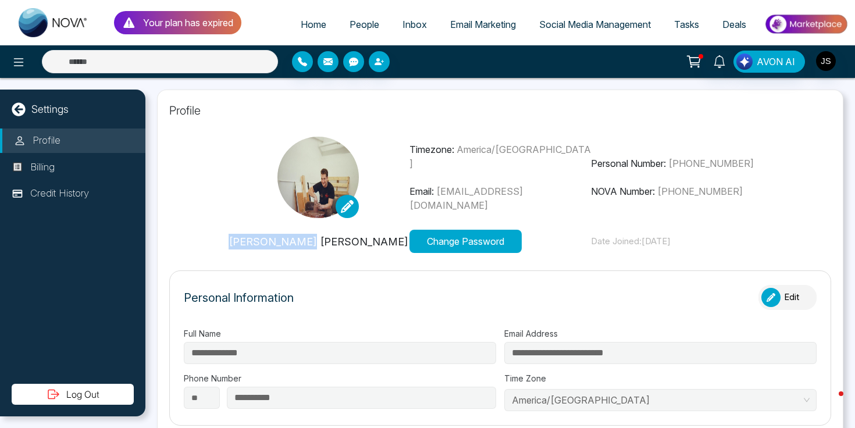
click at [303, 243] on p "[PERSON_NAME] [PERSON_NAME]" at bounding box center [318, 242] width 182 height 16
drag, startPoint x: 303, startPoint y: 243, endPoint x: 344, endPoint y: 243, distance: 41.3
click at [344, 243] on p "[PERSON_NAME] [PERSON_NAME]" at bounding box center [318, 242] width 182 height 16
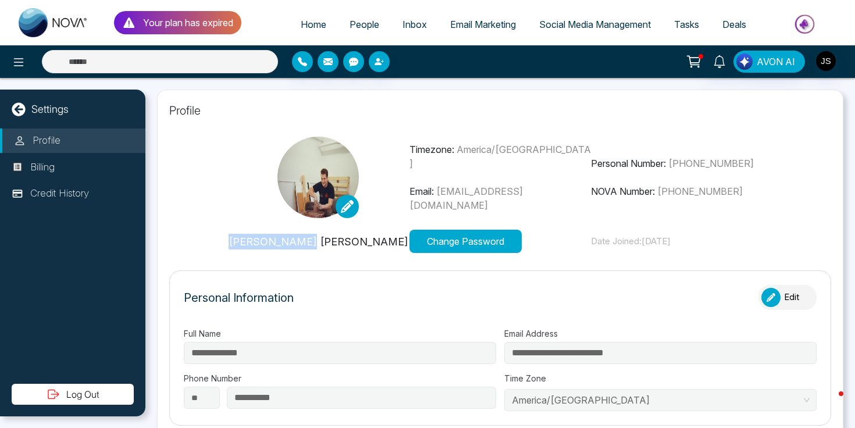
drag, startPoint x: 344, startPoint y: 243, endPoint x: 314, endPoint y: 243, distance: 30.3
click at [314, 243] on p "[PERSON_NAME] [PERSON_NAME]" at bounding box center [318, 242] width 182 height 16
drag, startPoint x: 314, startPoint y: 243, endPoint x: 328, endPoint y: 243, distance: 13.4
click at [328, 243] on p "[PERSON_NAME] [PERSON_NAME]" at bounding box center [318, 242] width 182 height 16
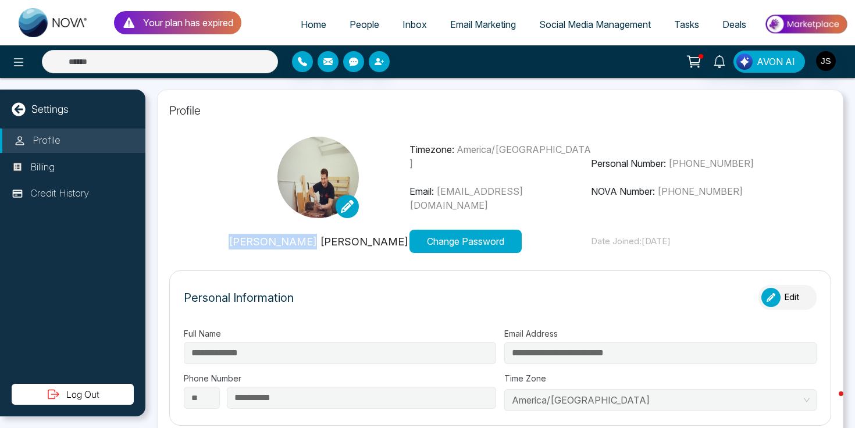
click at [328, 243] on p "[PERSON_NAME] [PERSON_NAME]" at bounding box center [318, 242] width 182 height 16
drag, startPoint x: 328, startPoint y: 243, endPoint x: 303, endPoint y: 243, distance: 24.4
click at [303, 243] on p "[PERSON_NAME] [PERSON_NAME]" at bounding box center [318, 242] width 182 height 16
drag, startPoint x: 303, startPoint y: 243, endPoint x: 332, endPoint y: 241, distance: 28.6
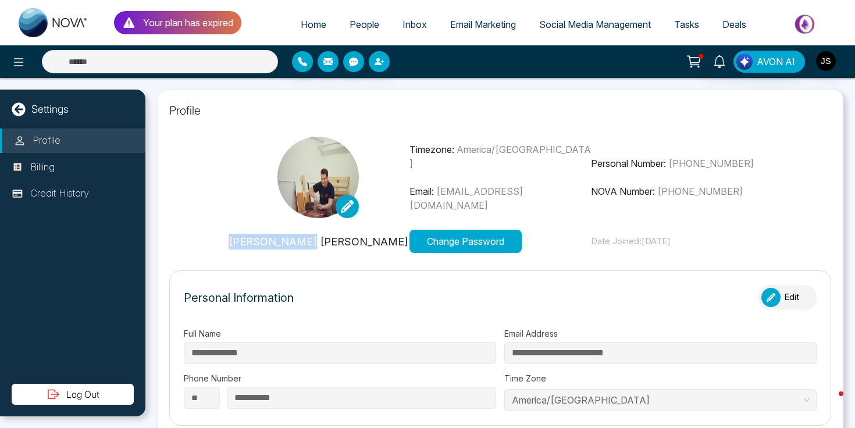
click at [332, 241] on p "[PERSON_NAME] [PERSON_NAME]" at bounding box center [318, 242] width 182 height 16
drag, startPoint x: 332, startPoint y: 241, endPoint x: 291, endPoint y: 241, distance: 40.7
click at [291, 241] on p "[PERSON_NAME] [PERSON_NAME]" at bounding box center [318, 242] width 182 height 16
